Goal: Task Accomplishment & Management: Use online tool/utility

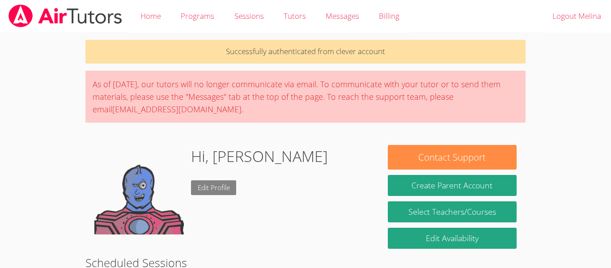
click at [212, 190] on link "Edit Profile" at bounding box center [214, 187] width 46 height 15
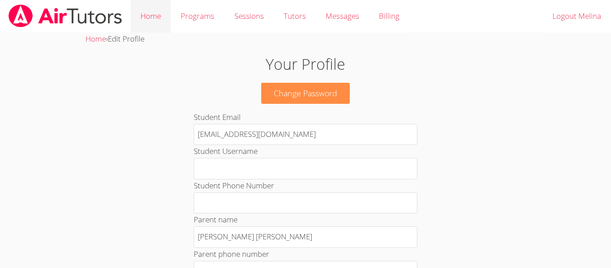
click at [149, 12] on link "Home" at bounding box center [151, 16] width 40 height 33
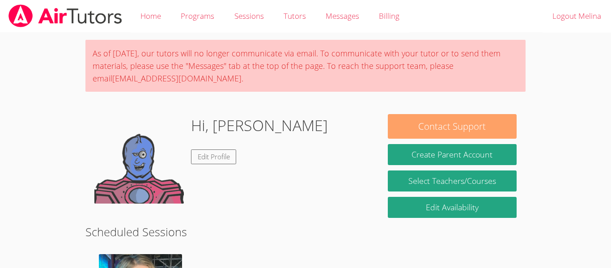
click at [449, 131] on button "Contact Support" at bounding box center [452, 126] width 129 height 25
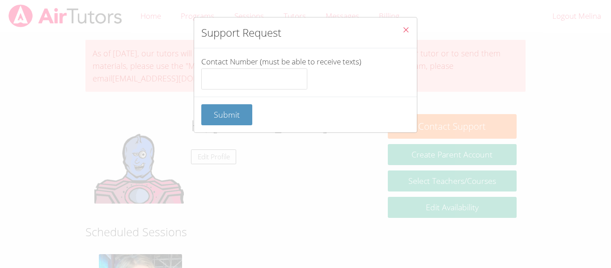
click at [408, 31] on icon "Close" at bounding box center [406, 30] width 8 height 8
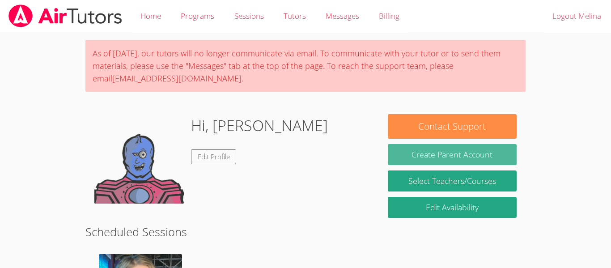
click at [430, 155] on button "Create Parent Account" at bounding box center [452, 154] width 129 height 21
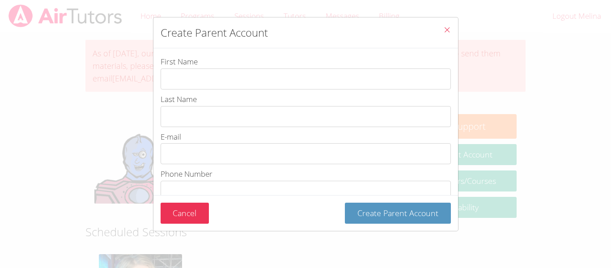
click at [433, 226] on div "Cancel Create Parent Account" at bounding box center [305, 213] width 304 height 36
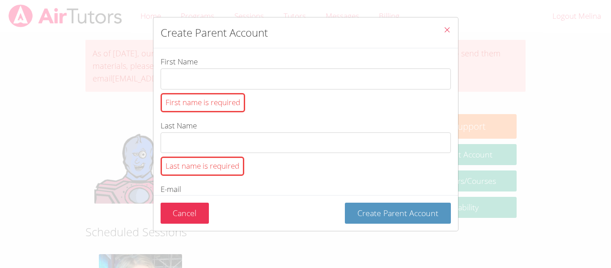
click at [433, 226] on div "Cancel Create Parent Account" at bounding box center [305, 213] width 304 height 36
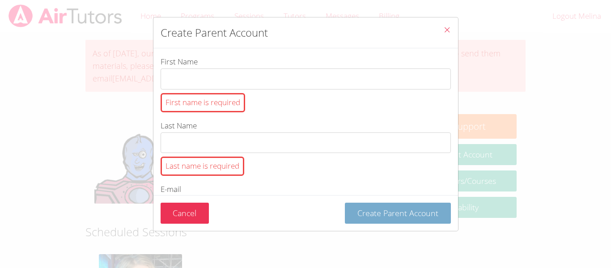
click at [430, 223] on button "Create Parent Account" at bounding box center [398, 212] width 106 height 21
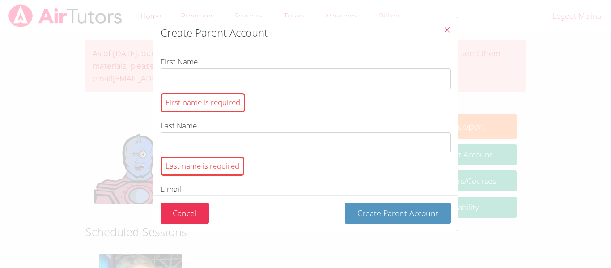
click at [443, 26] on icon "Close" at bounding box center [447, 30] width 8 height 8
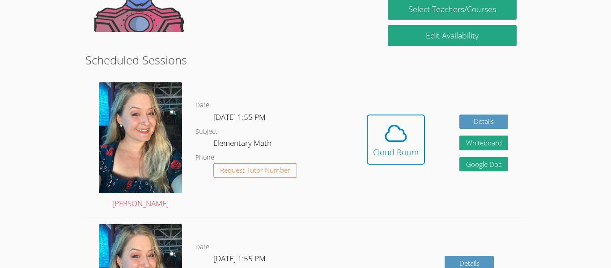
scroll to position [170, 0]
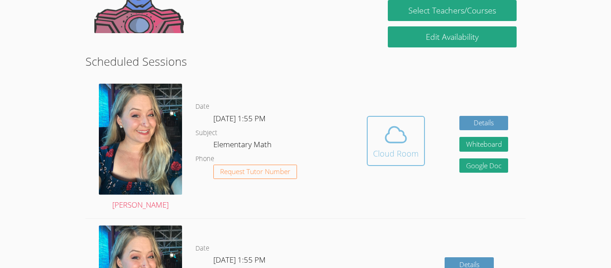
click at [401, 150] on div "Cloud Room" at bounding box center [396, 153] width 46 height 13
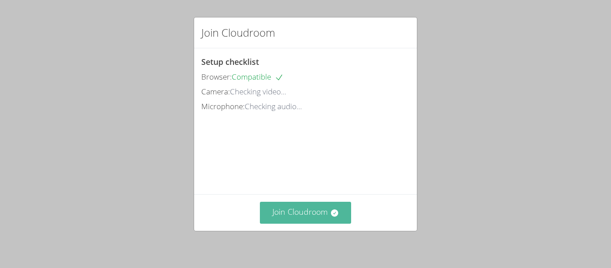
click at [277, 216] on button "Join Cloudroom" at bounding box center [306, 213] width 92 height 22
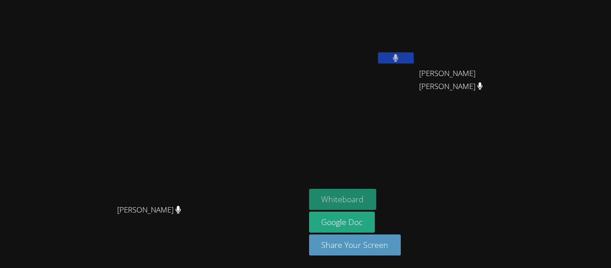
click at [376, 199] on button "Whiteboard" at bounding box center [342, 199] width 67 height 21
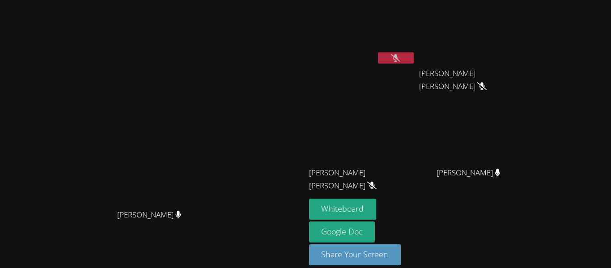
click at [413, 62] on button at bounding box center [396, 57] width 36 height 11
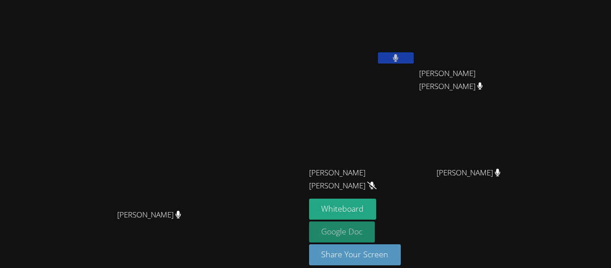
click at [375, 221] on link "Google Doc" at bounding box center [342, 231] width 66 height 21
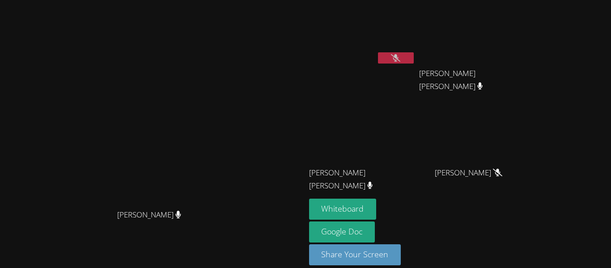
click at [413, 53] on button at bounding box center [396, 57] width 36 height 11
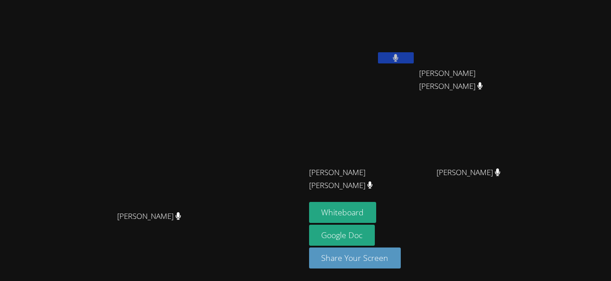
click at [525, 120] on video at bounding box center [472, 133] width 106 height 60
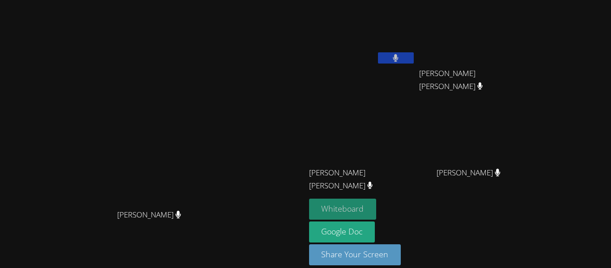
click at [376, 211] on button "Whiteboard" at bounding box center [342, 208] width 67 height 21
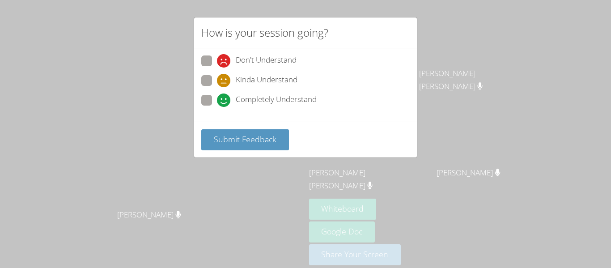
click at [242, 100] on span "Completely Understand" at bounding box center [276, 99] width 81 height 13
click at [224, 100] on input "Completely Understand" at bounding box center [221, 99] width 8 height 8
radio input "true"
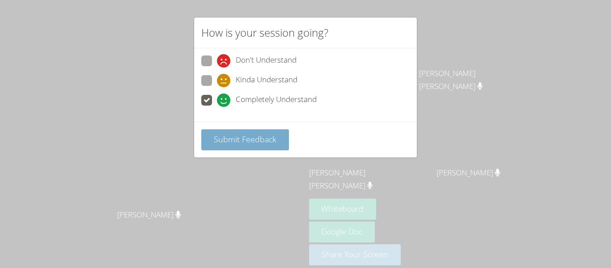
click at [235, 143] on span "Submit Feedback" at bounding box center [245, 139] width 63 height 11
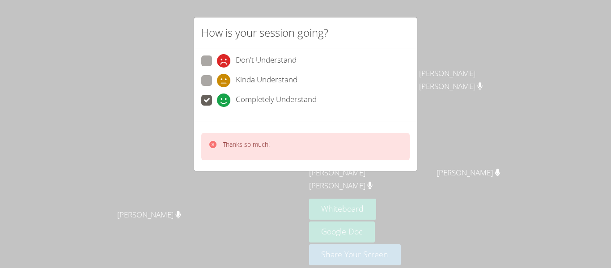
click at [232, 78] on div "Kinda Understand" at bounding box center [257, 80] width 80 height 13
click at [224, 78] on input "Kinda Understand" at bounding box center [221, 79] width 8 height 8
radio input "true"
